Goal: Navigation & Orientation: Find specific page/section

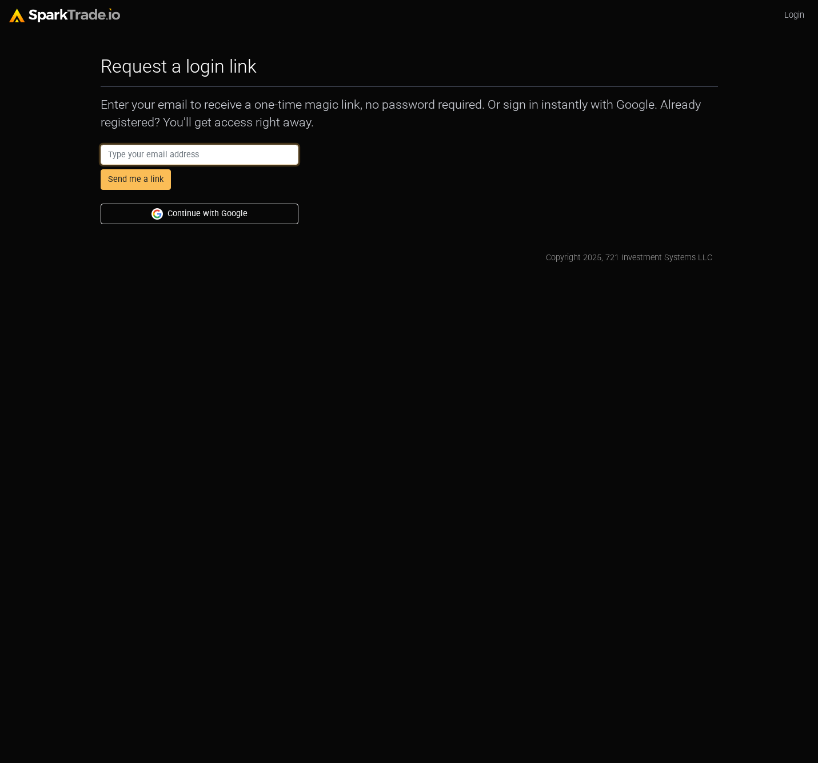
click at [186, 152] on input "email" at bounding box center [200, 155] width 198 height 21
type input "[PERSON_NAME][EMAIL_ADDRESS][PERSON_NAME][DOMAIN_NAME]"
click at [142, 180] on button "Send me a link" at bounding box center [136, 179] width 70 height 21
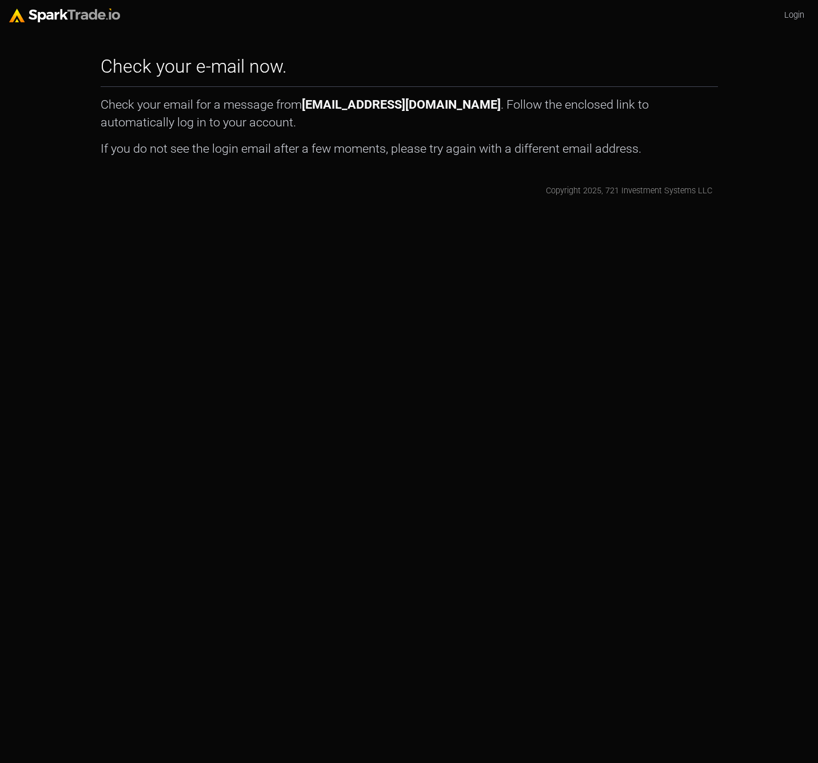
click at [455, 206] on html "Login Check your e-mail now. How to Use SparkTrade.io × Check your email for a …" at bounding box center [409, 103] width 818 height 206
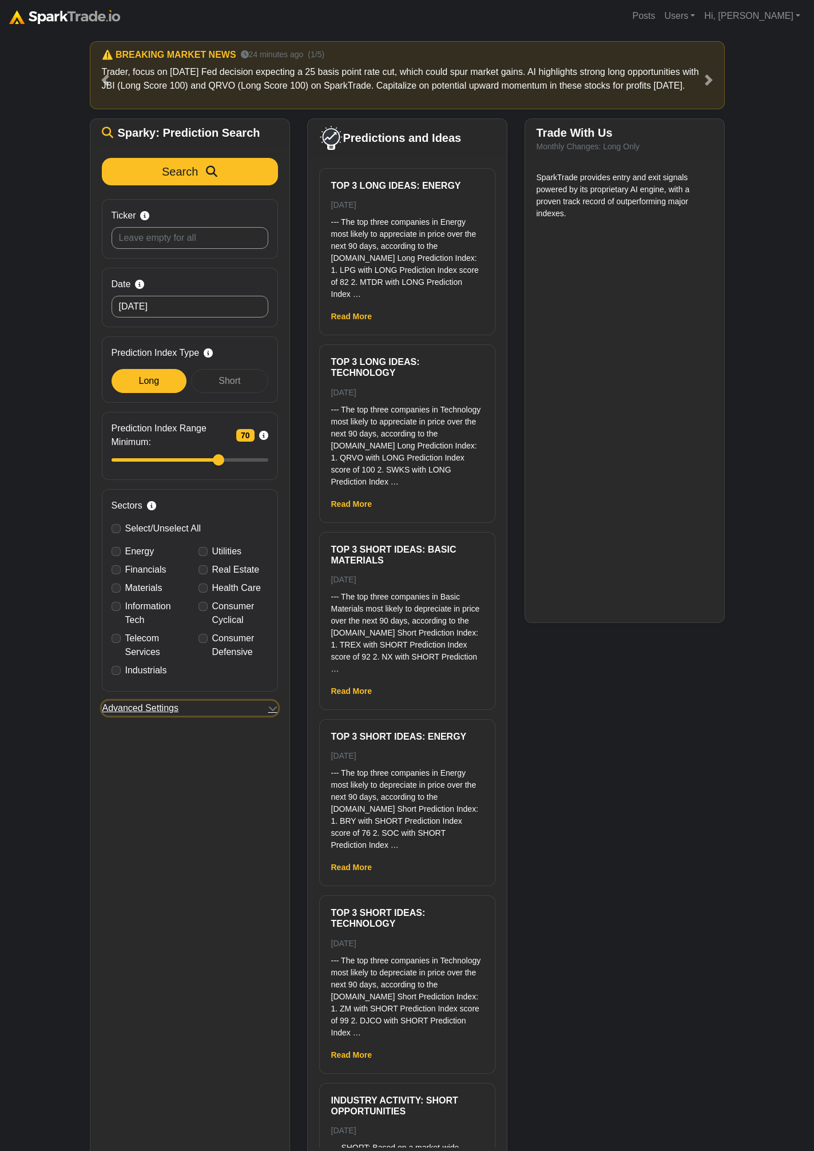
click at [218, 701] on button "Advanced Settings" at bounding box center [190, 708] width 176 height 15
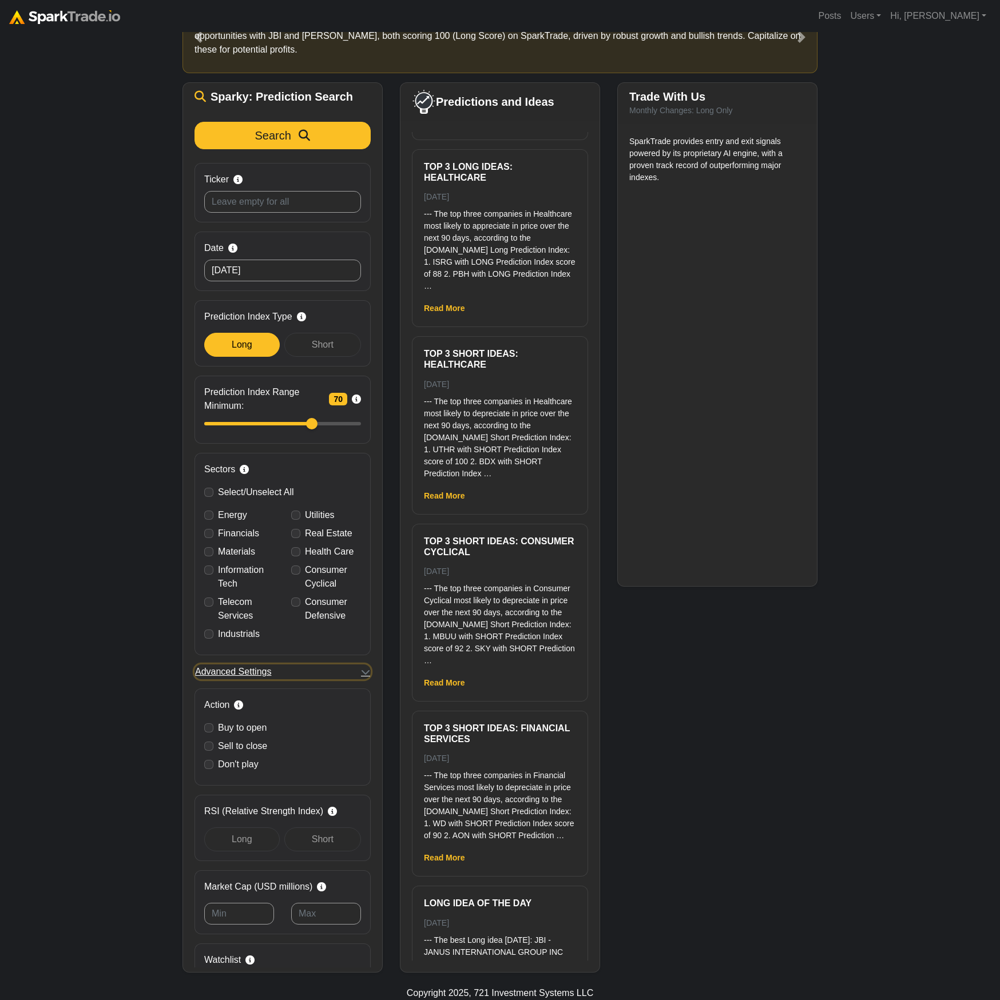
scroll to position [5164, 0]
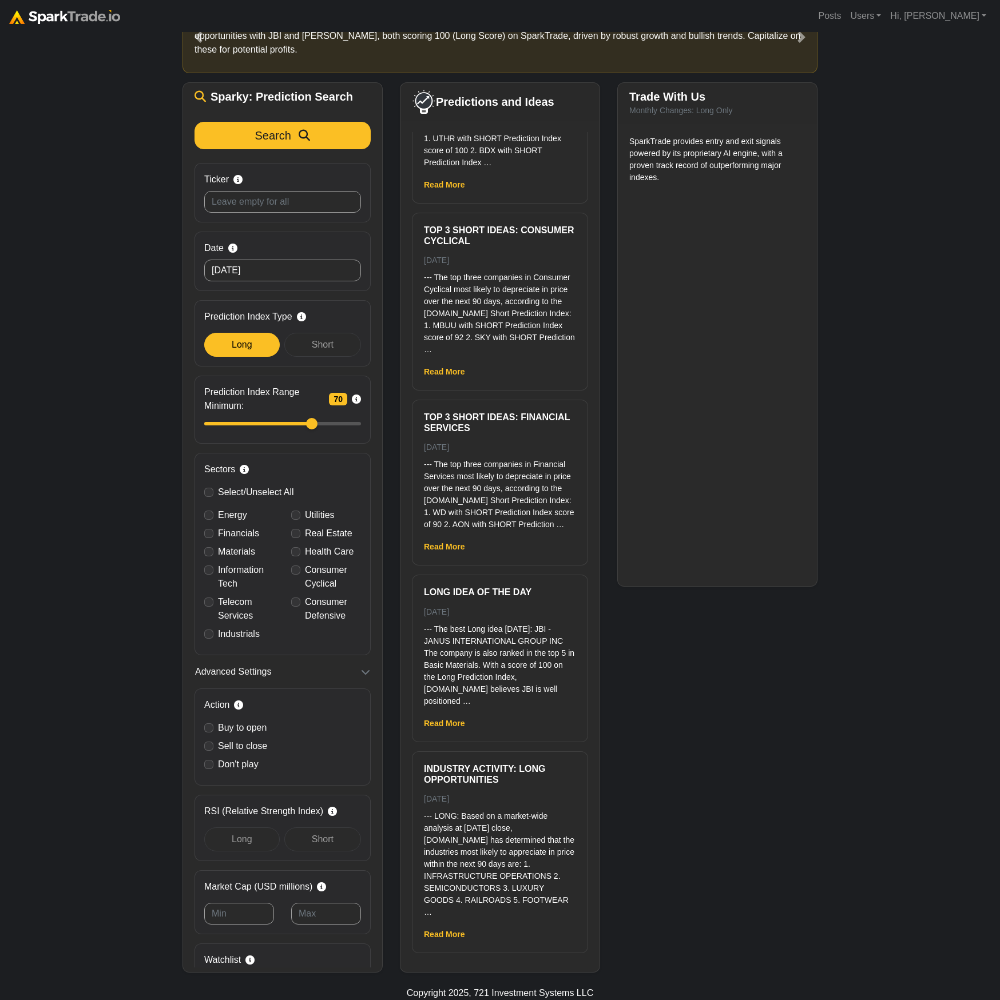
click at [813, 809] on div "How to Use SparkTrade.io × ⚠️ BREAKING MARKET NEWS 24 minutes ago (1/5) Trader,…" at bounding box center [500, 477] width 1000 height 990
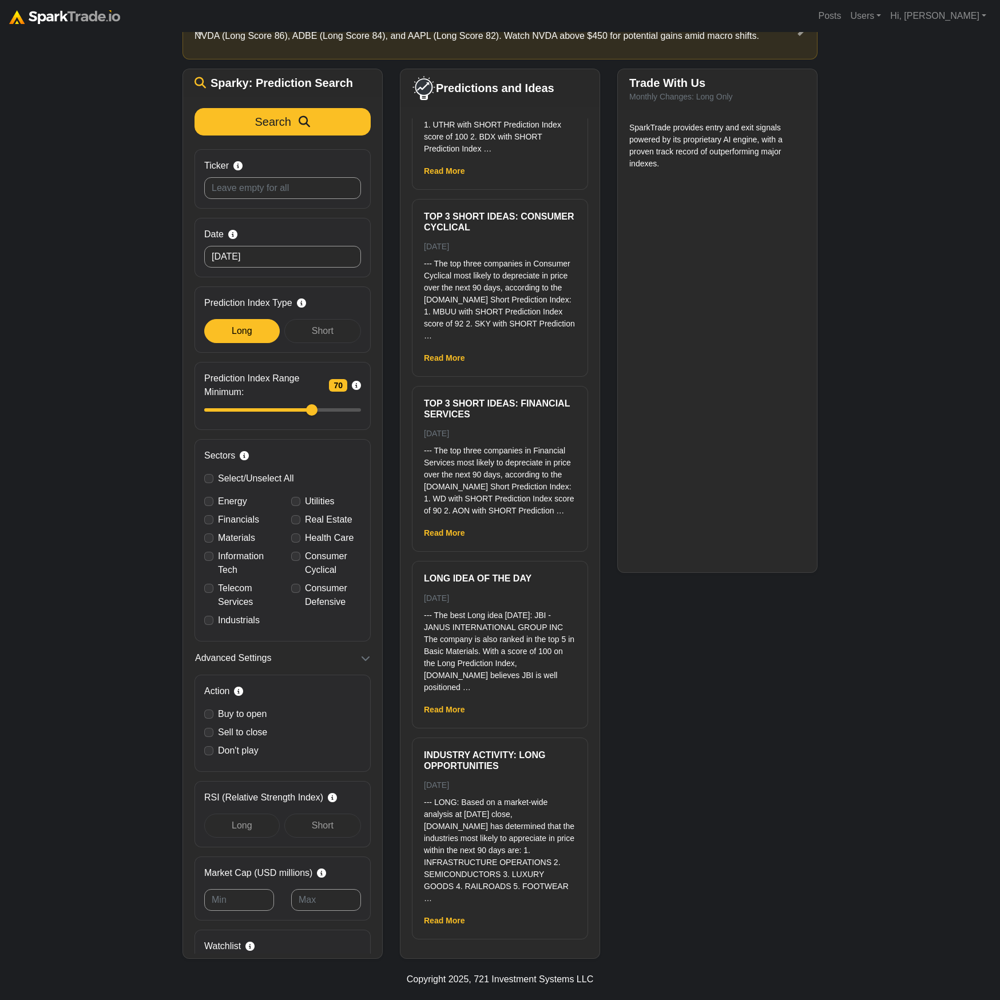
drag, startPoint x: 854, startPoint y: 800, endPoint x: 860, endPoint y: 789, distance: 12.0
click at [813, 801] on div "How to Use SparkTrade.io × ⚠️ BREAKING MARKET NEWS 24 minutes ago (1/5) Trader,…" at bounding box center [500, 470] width 1000 height 977
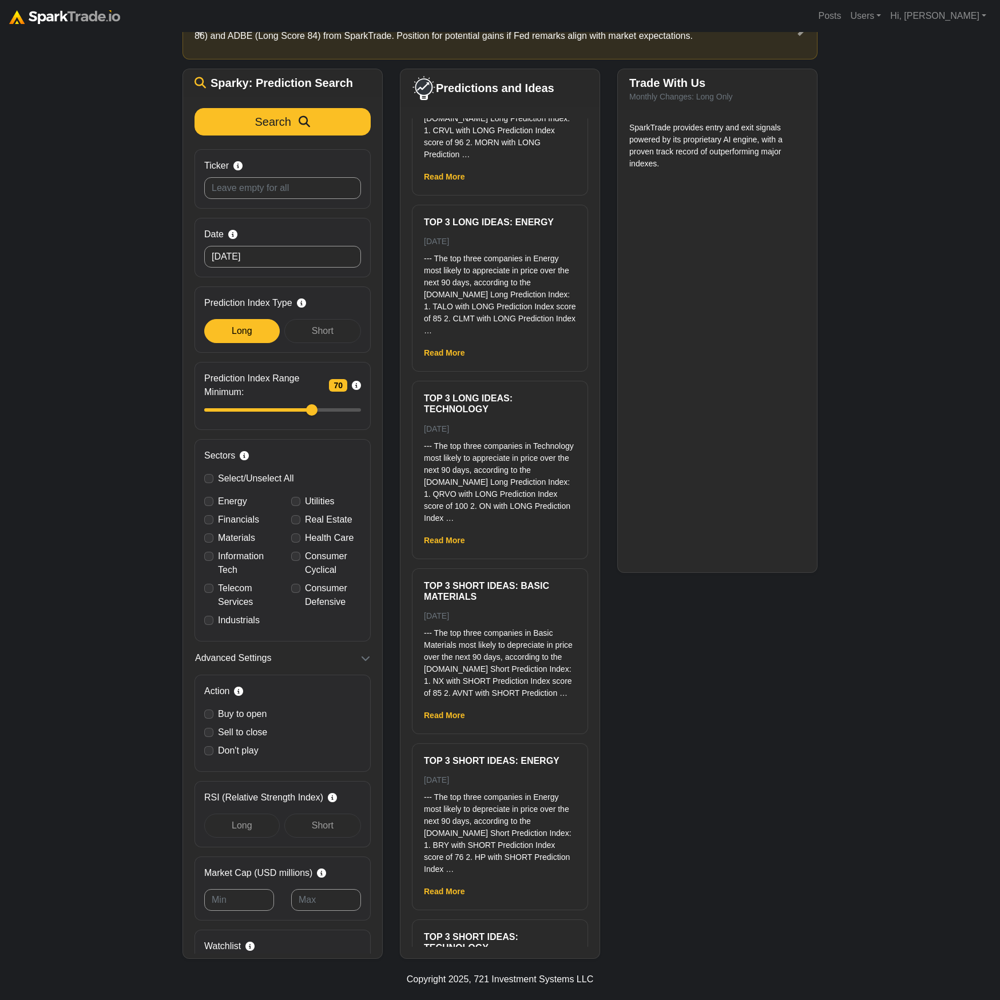
scroll to position [6605, 0]
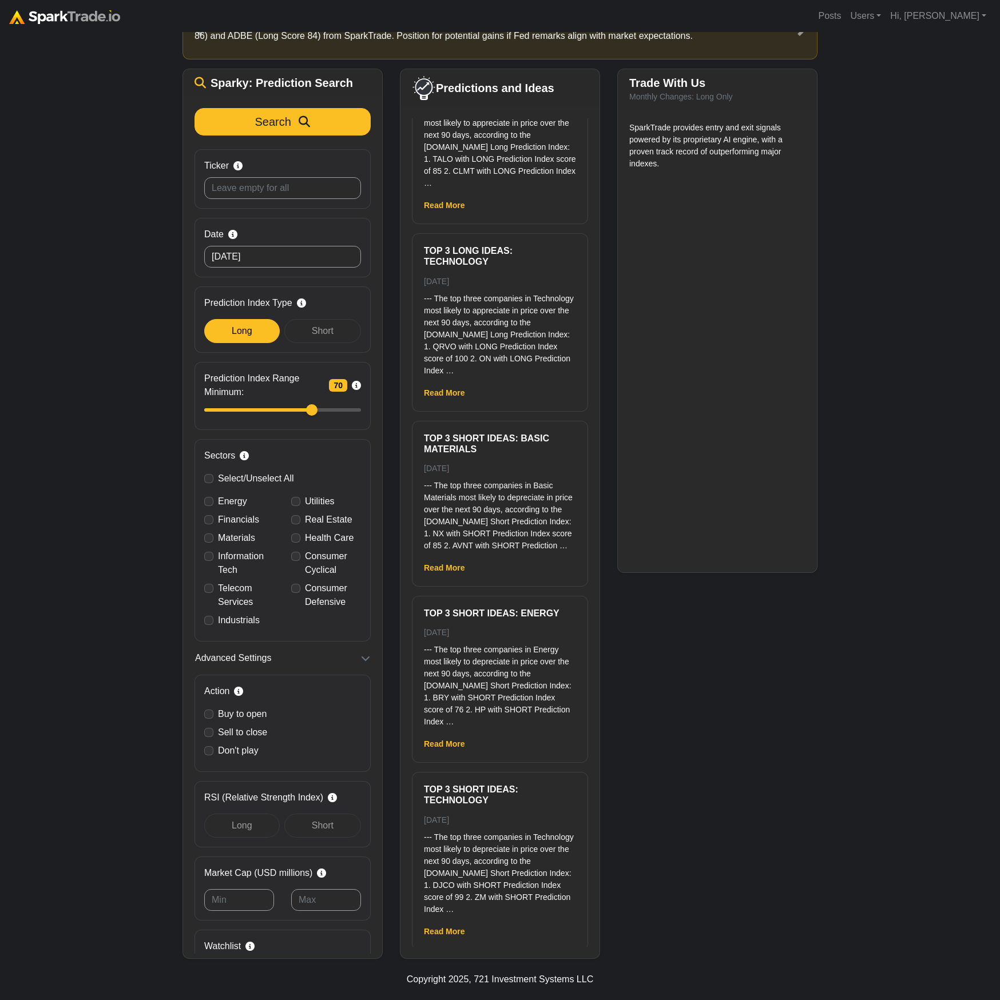
click at [60, 303] on div "How to Use SparkTrade.io × ⚠️ BREAKING MARKET NEWS 24 minutes ago (1/5) Trader,…" at bounding box center [500, 470] width 1000 height 977
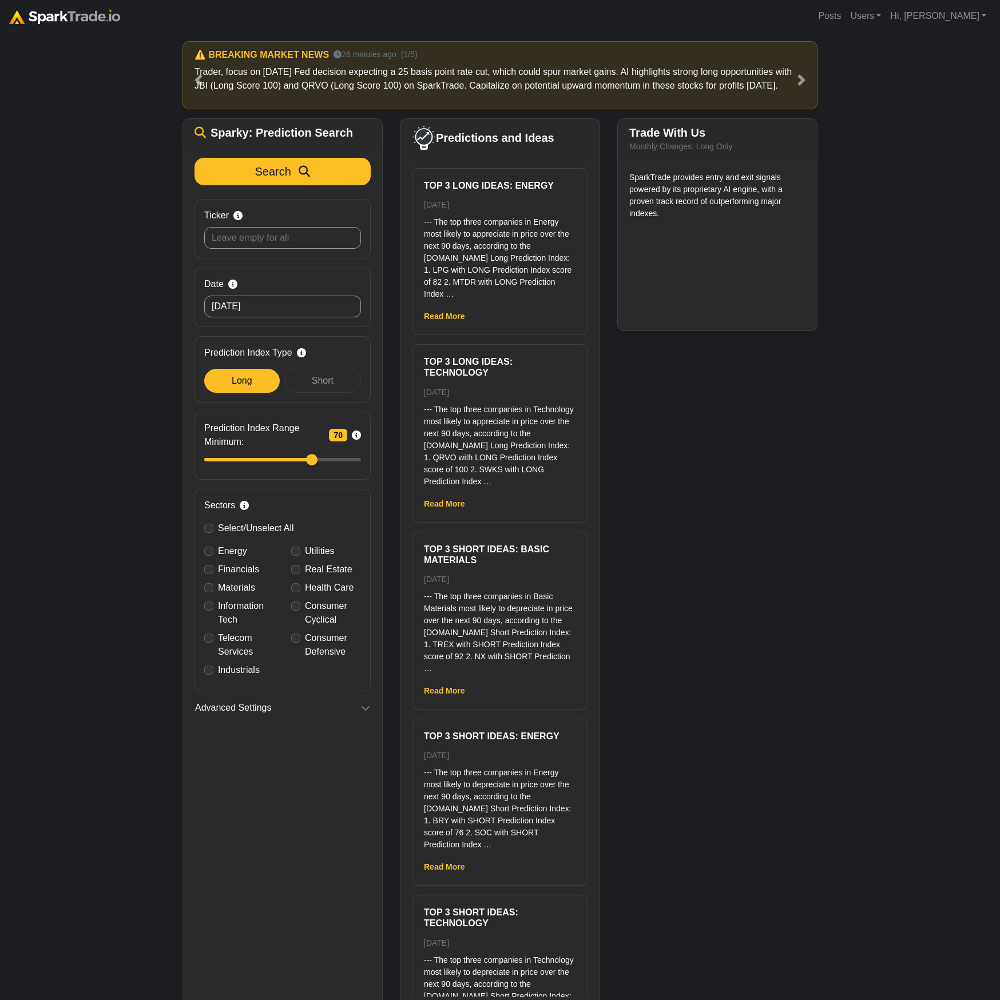
scroll to position [50, 0]
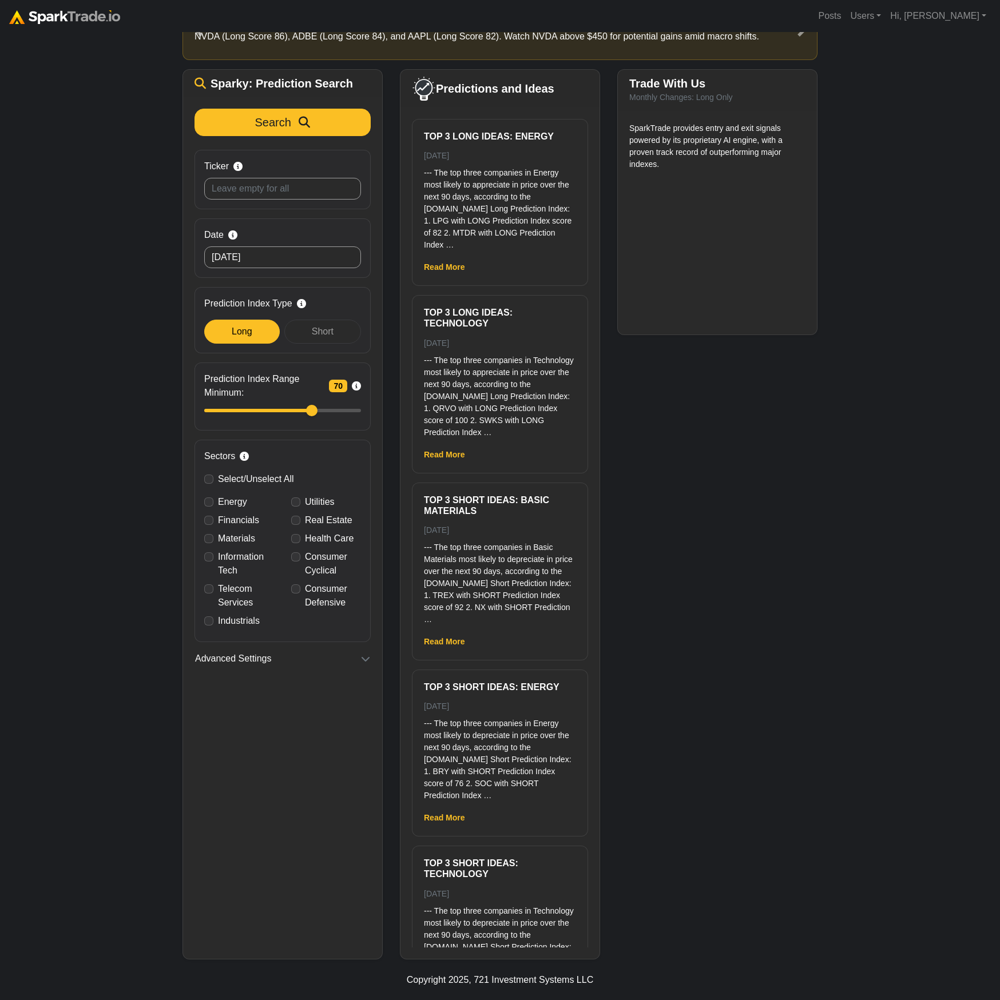
click at [846, 560] on div "How to Use [DOMAIN_NAME] × ⚠️ BREAKING MARKET NEWS 26 minutes ago (1/5) Trader,…" at bounding box center [500, 471] width 1000 height 977
drag, startPoint x: 910, startPoint y: 734, endPoint x: 900, endPoint y: 733, distance: 10.4
click at [905, 734] on div "How to Use SparkTrade.io × ⚠️ BREAKING MARKET NEWS 26 minutes ago (1/5) Trader,…" at bounding box center [500, 471] width 1000 height 977
drag, startPoint x: 845, startPoint y: 622, endPoint x: 823, endPoint y: 598, distance: 32.0
click at [843, 623] on div "How to Use SparkTrade.io × ⚠️ BREAKING MARKET NEWS 26 minutes ago (1/5) Trader,…" at bounding box center [500, 471] width 1000 height 977
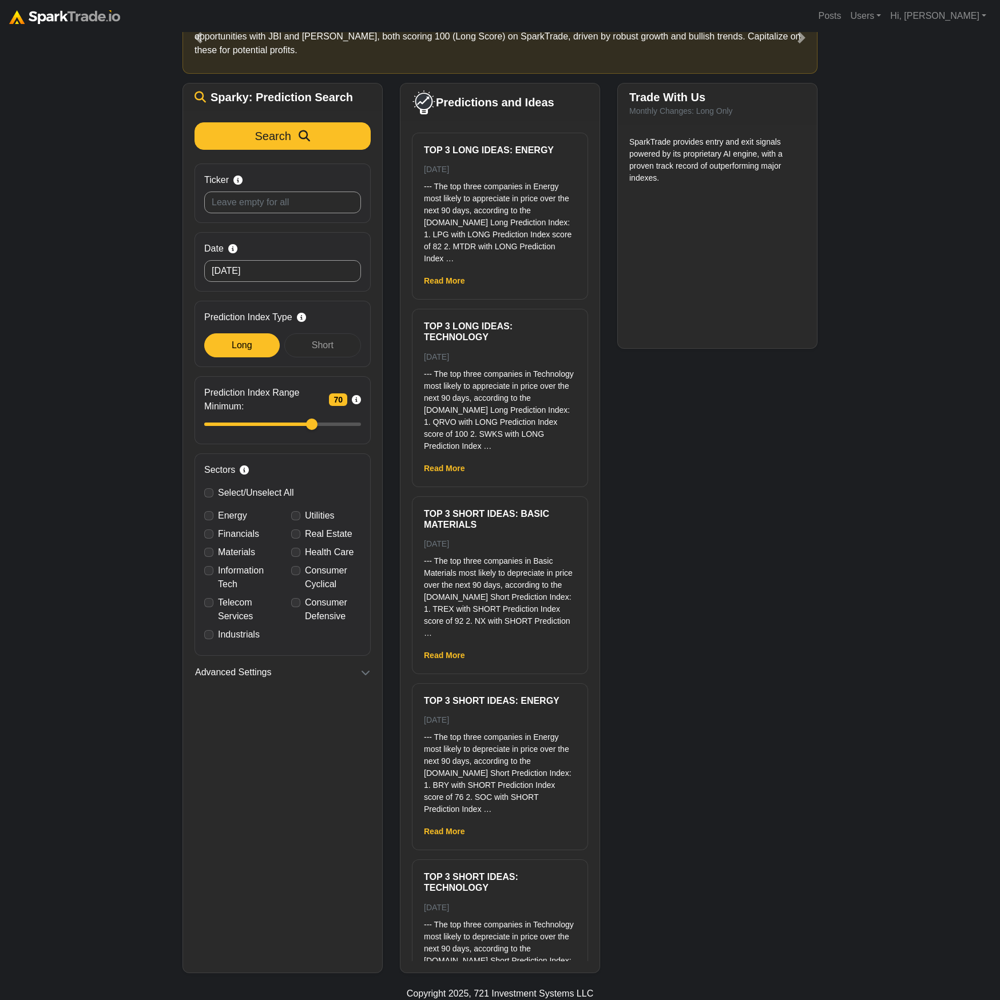
click at [833, 574] on div "How to Use SparkTrade.io × ⚠️ BREAKING MARKET NEWS 26 minutes ago (1/5) Trader,…" at bounding box center [500, 478] width 1000 height 990
drag, startPoint x: 780, startPoint y: 523, endPoint x: 771, endPoint y: 484, distance: 39.8
click at [781, 516] on div "Trade With Us Monthly Changes: Long Only SparkTrade provides entry and exit sig…" at bounding box center [716, 528] width 217 height 890
click at [361, 678] on button "Advanced Settings" at bounding box center [282, 672] width 176 height 15
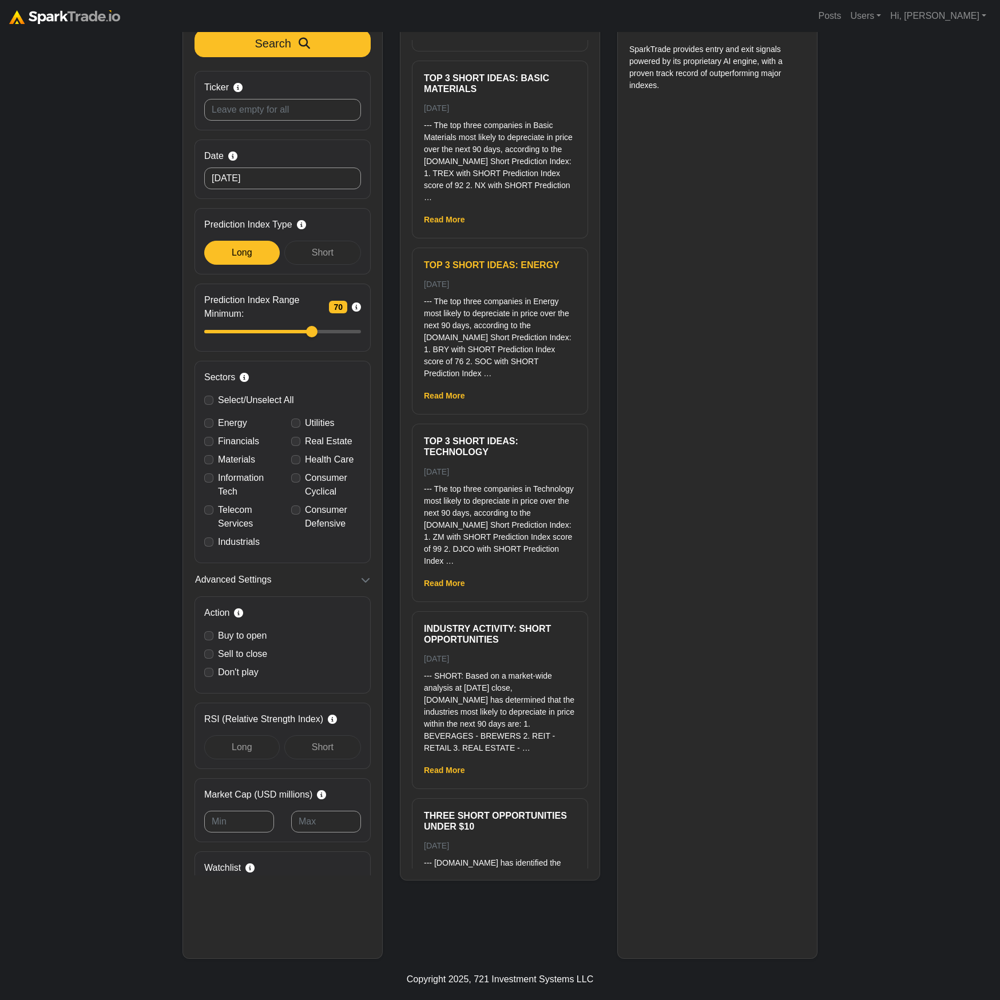
scroll to position [128, 0]
click at [872, 558] on div "How to Use SparkTrade.io × ⚠️ BREAKING MARKET NEWS 26 minutes ago (1/5) Trader,…" at bounding box center [500, 431] width 1000 height 1055
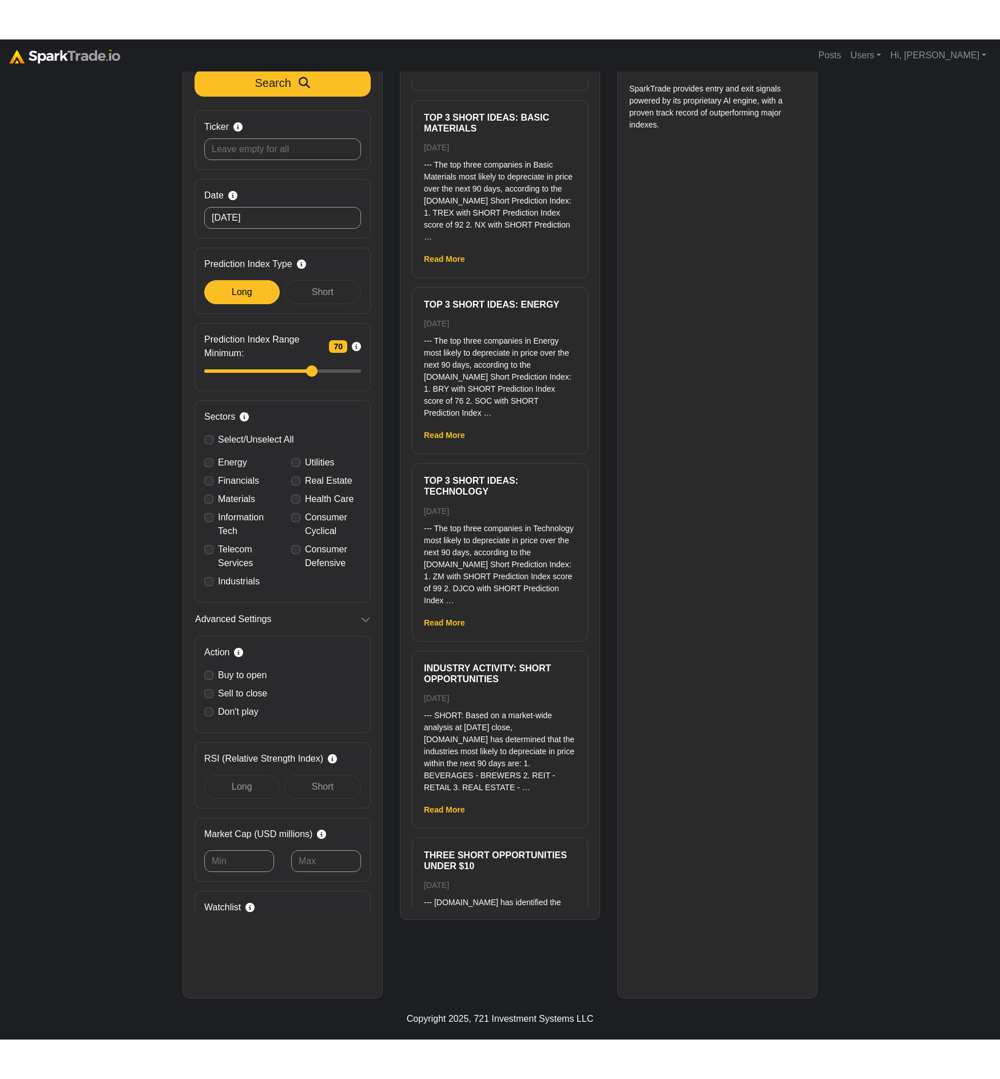
scroll to position [50, 0]
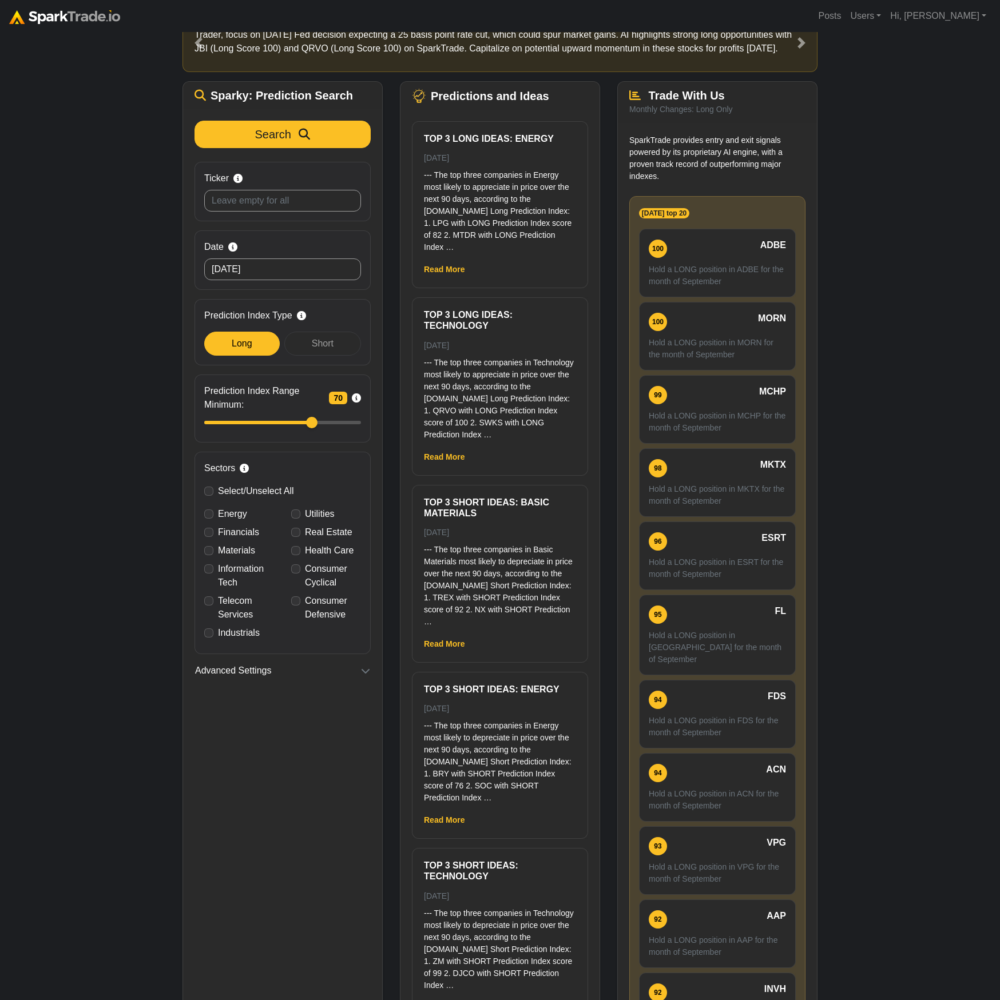
scroll to position [100, 0]
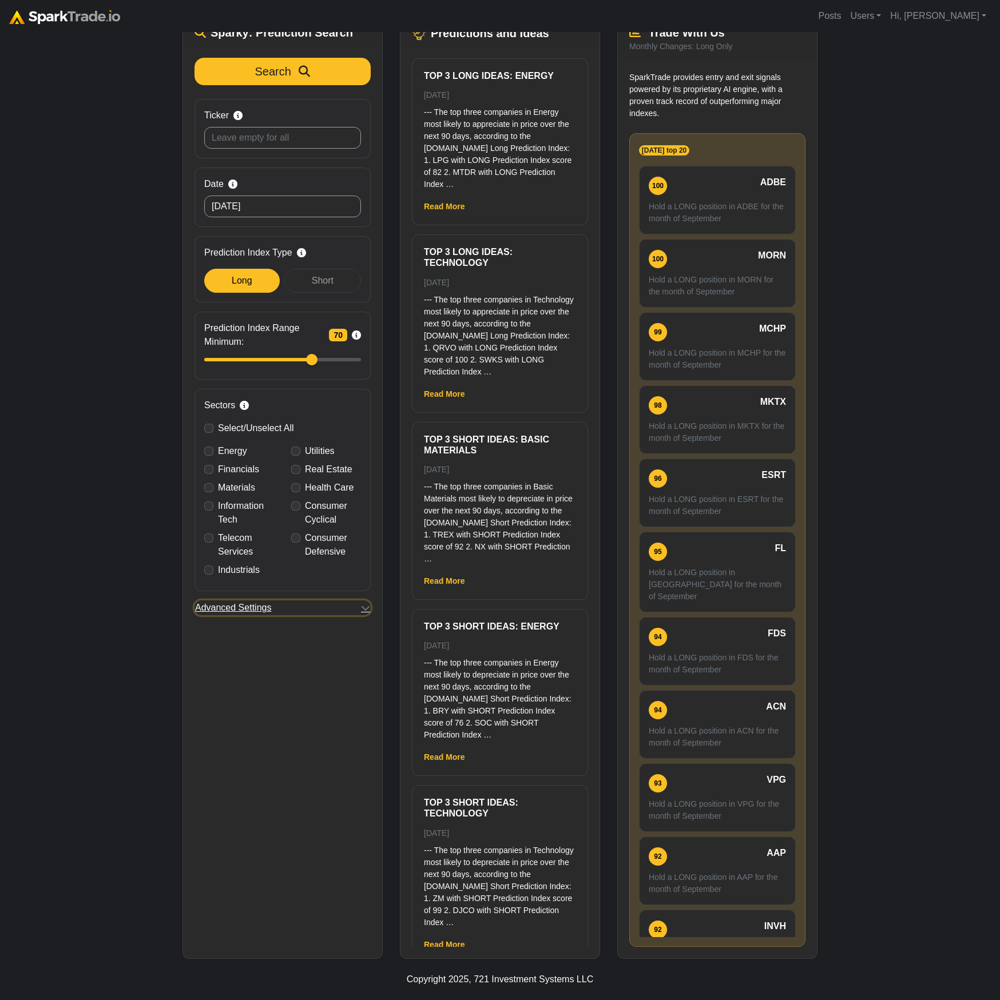
click at [363, 609] on icon "button" at bounding box center [365, 607] width 9 height 9
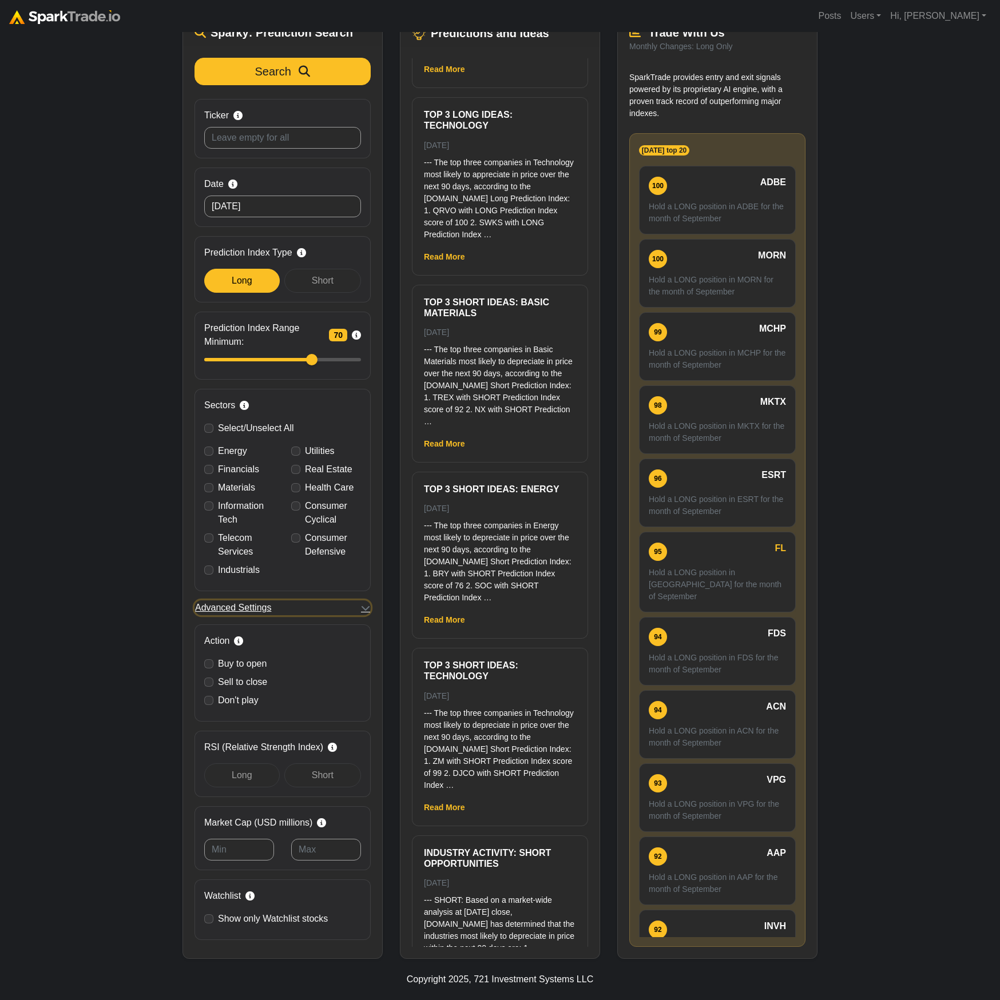
scroll to position [480, 0]
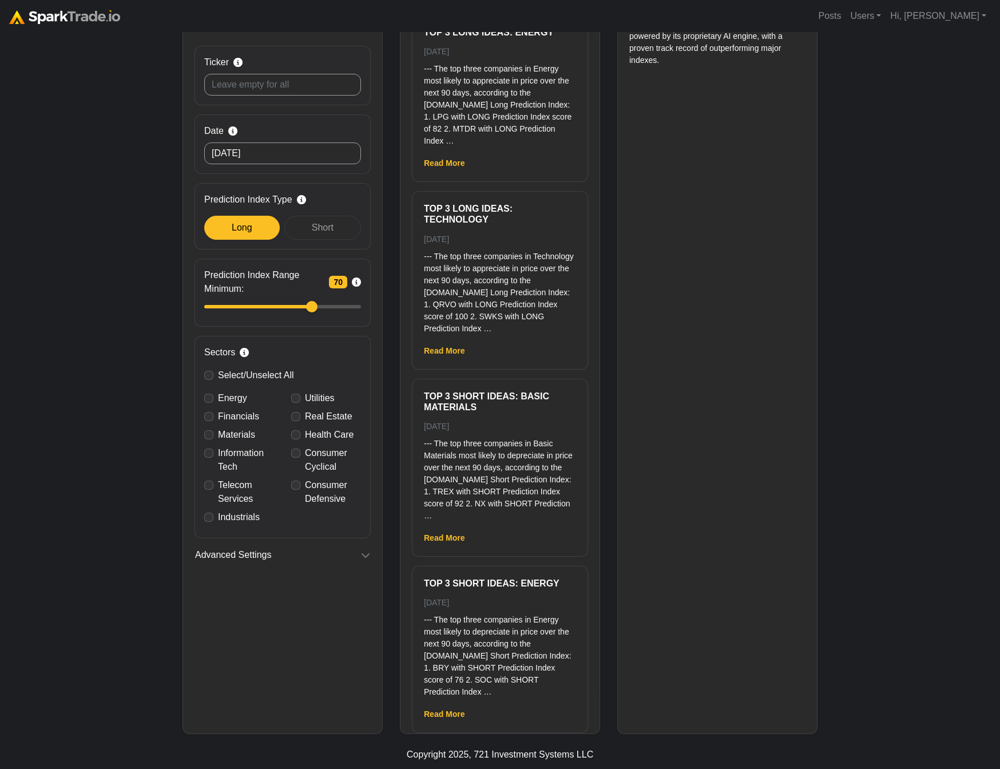
scroll to position [160, 0]
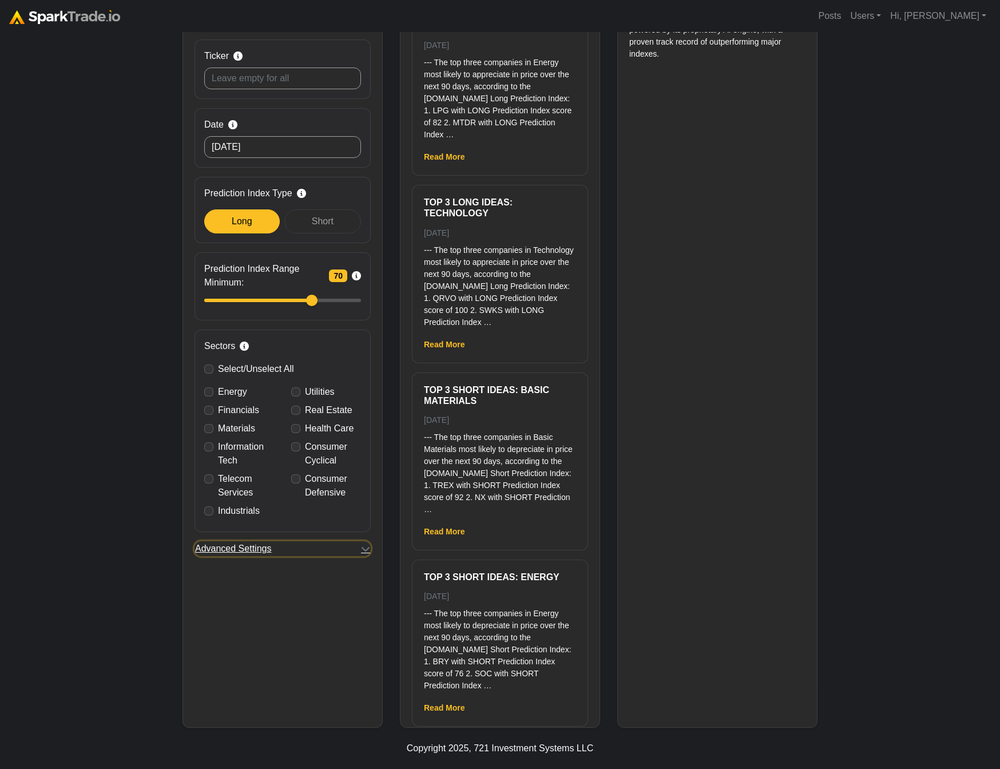
click at [360, 551] on button "Advanced Settings" at bounding box center [282, 548] width 176 height 15
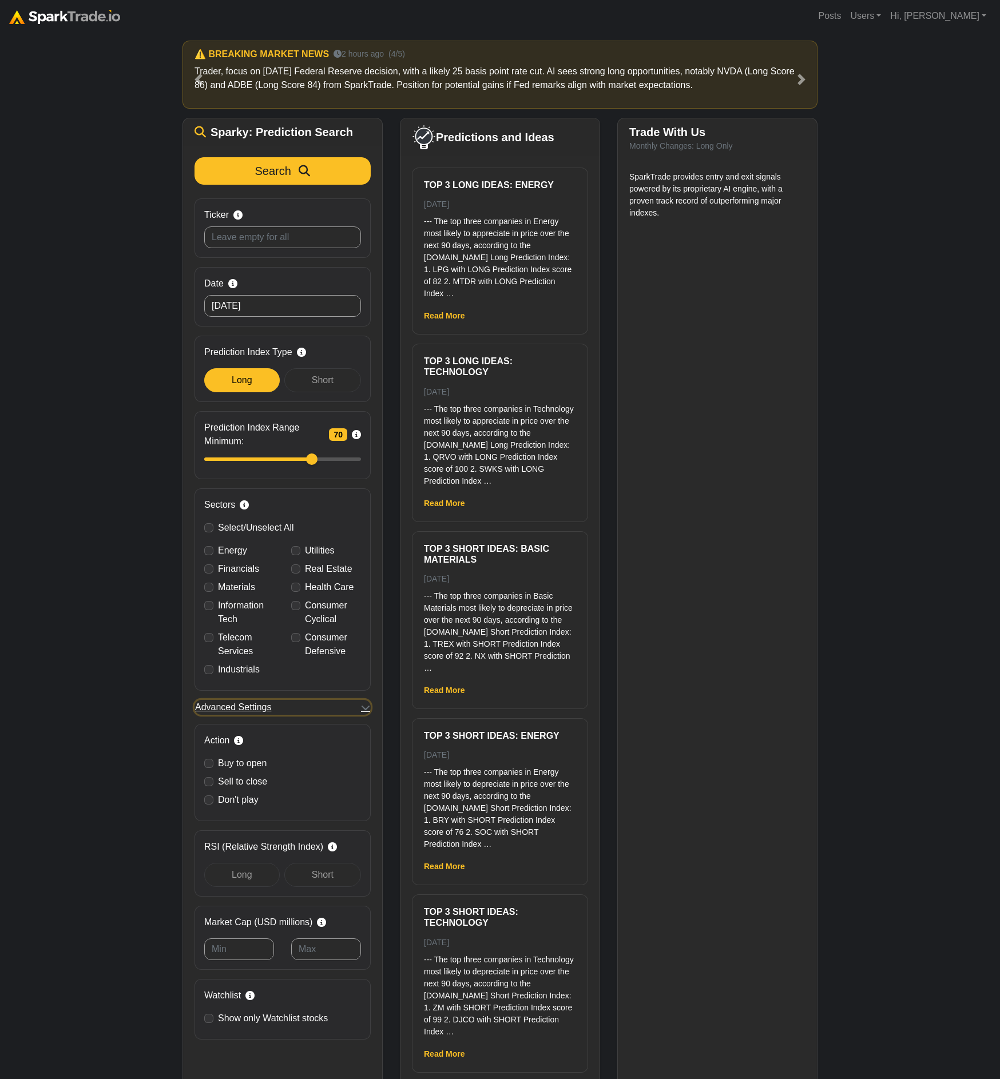
scroll to position [0, 0]
drag, startPoint x: 932, startPoint y: 106, endPoint x: 910, endPoint y: 58, distance: 52.2
click at [838, 46] on div "How to Use [DOMAIN_NAME] × ⚠️ BREAKING MARKET NEWS 42 minutes ago (1/5) Trader,…" at bounding box center [500, 614] width 1000 height 1165
click at [972, 308] on div "How to Use [DOMAIN_NAME] × ⚠️ BREAKING MARKET NEWS 42 minutes ago (1/5) Trader,…" at bounding box center [500, 614] width 1000 height 1165
click at [950, 309] on div "How to Use [DOMAIN_NAME] × ⚠️ BREAKING MARKET NEWS 42 minutes ago (1/5) Trader,…" at bounding box center [500, 614] width 1000 height 1165
